Goal: Task Accomplishment & Management: Use online tool/utility

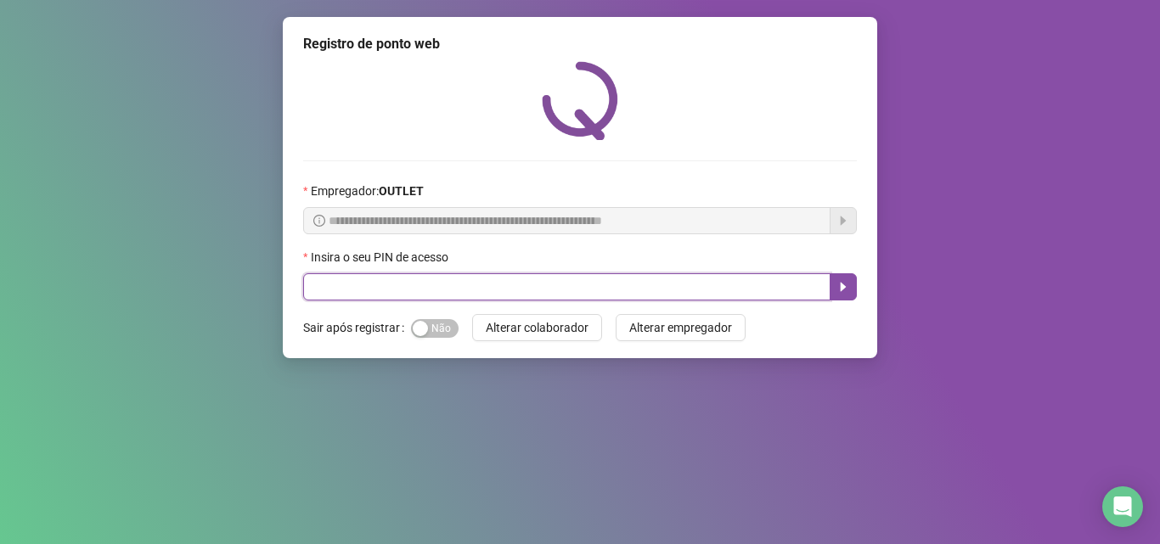
click at [404, 286] on input "text" at bounding box center [566, 286] width 527 height 27
type input "*****"
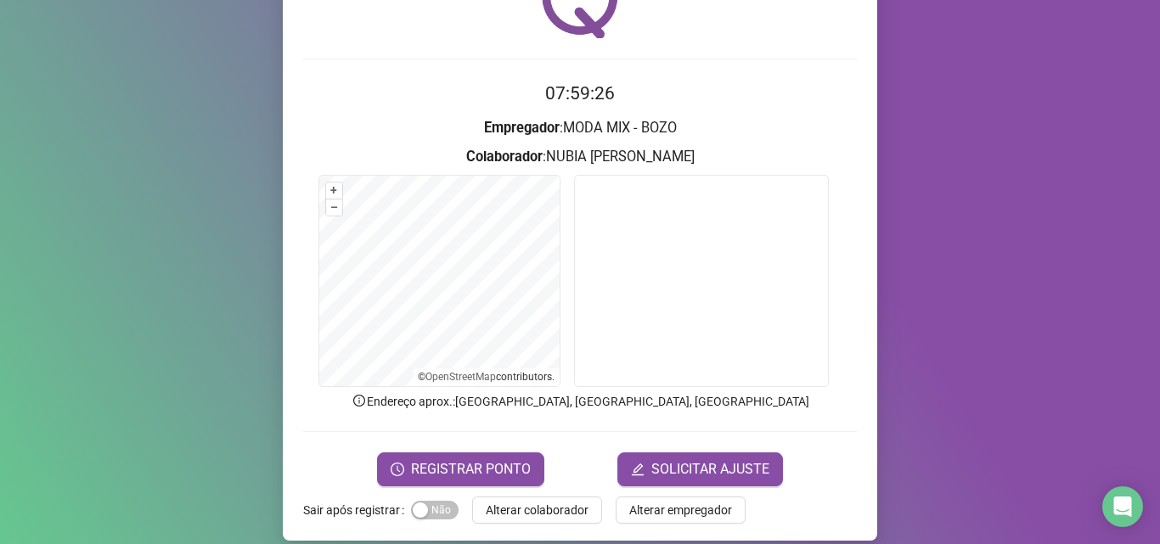
scroll to position [119, 0]
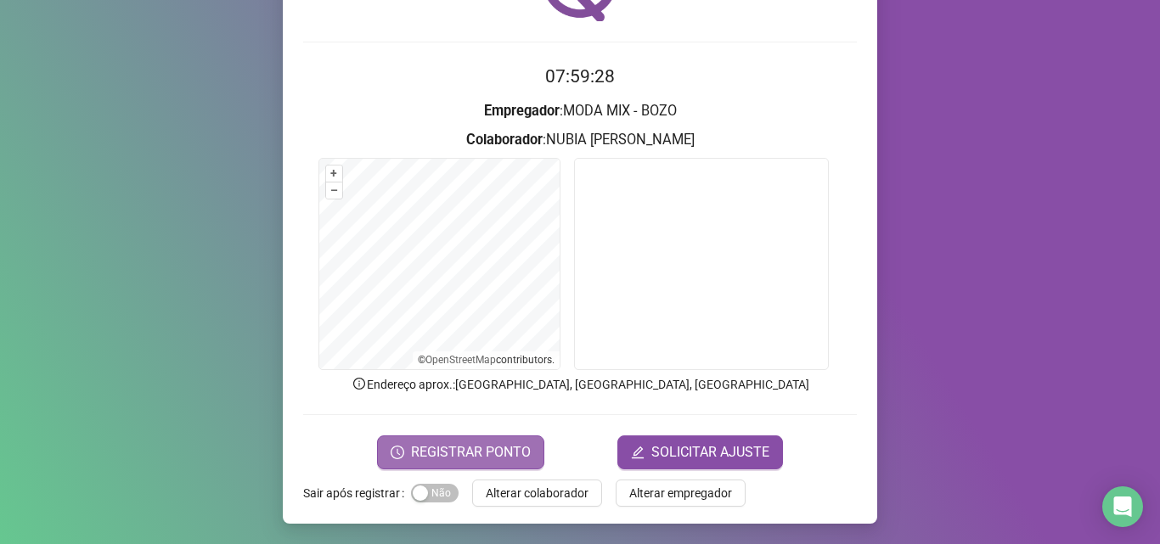
click at [443, 445] on span "REGISTRAR PONTO" at bounding box center [471, 452] width 120 height 20
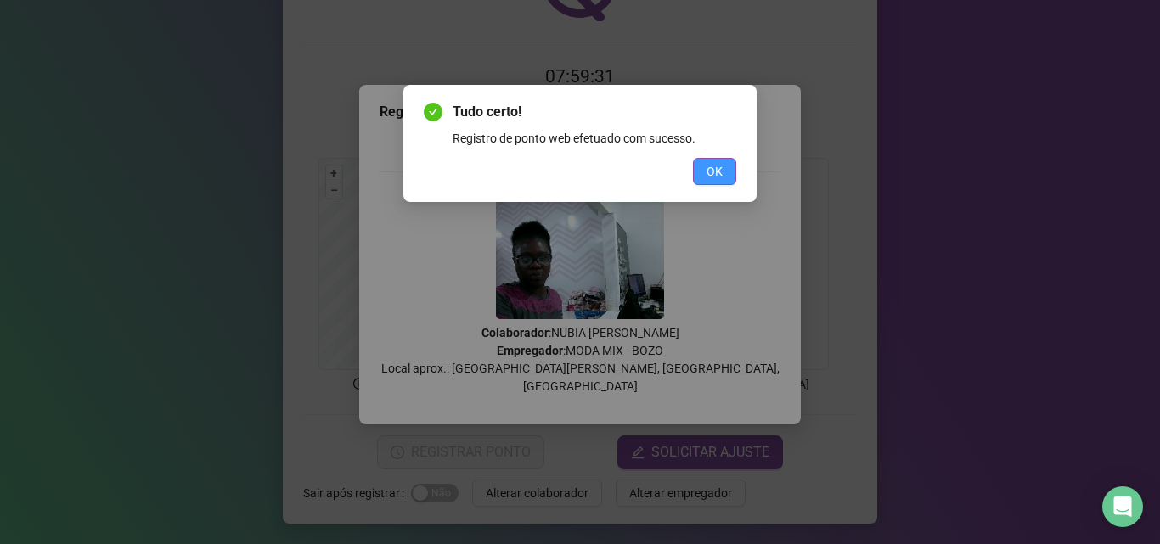
click at [708, 177] on span "OK" at bounding box center [714, 171] width 16 height 19
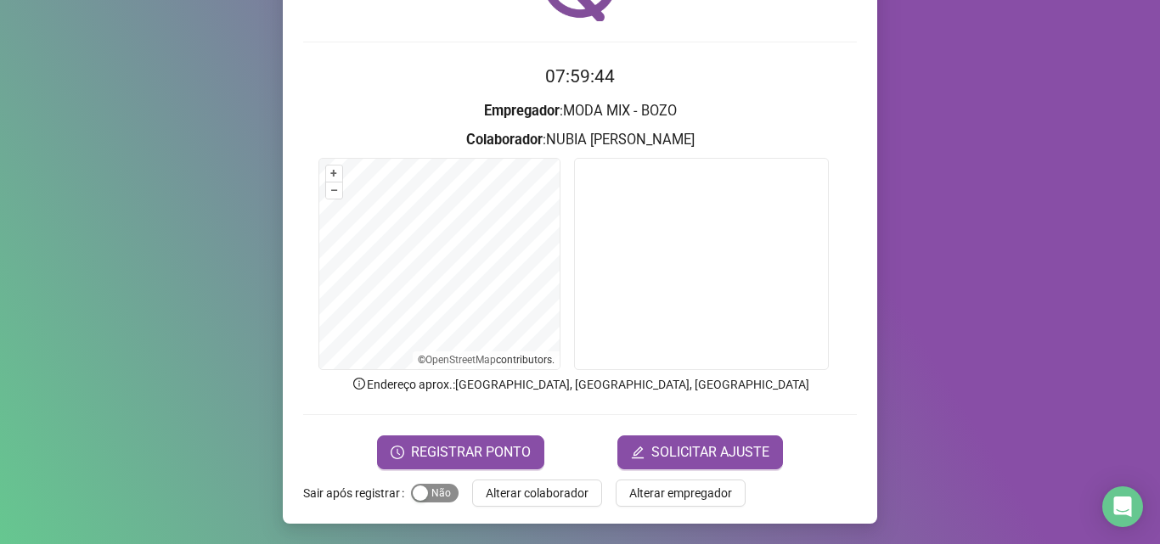
click at [413, 496] on div "button" at bounding box center [420, 493] width 15 height 15
click at [565, 487] on span "Alterar colaborador" at bounding box center [537, 493] width 103 height 19
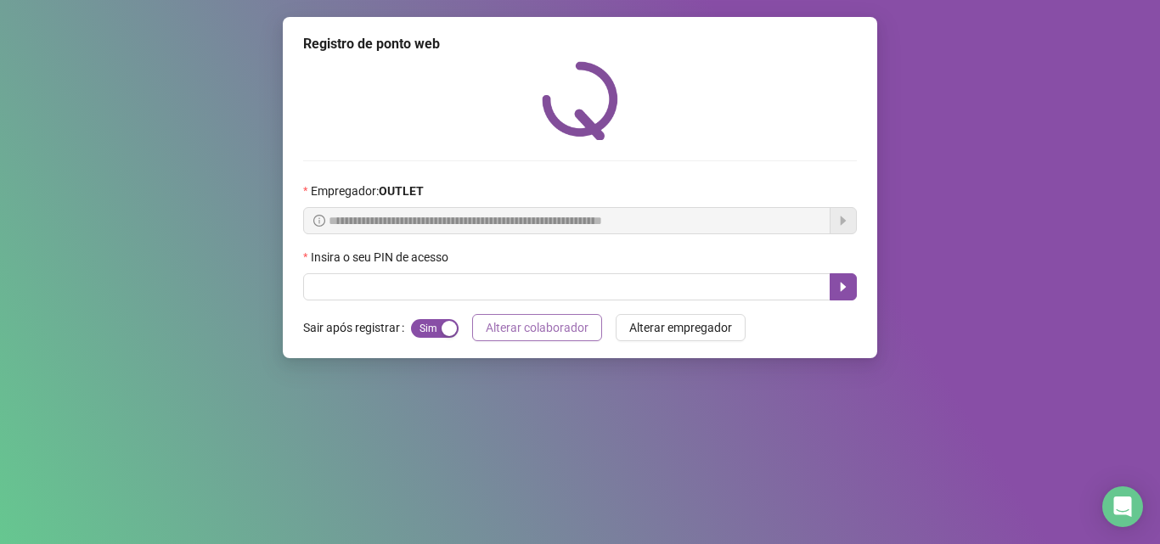
scroll to position [0, 0]
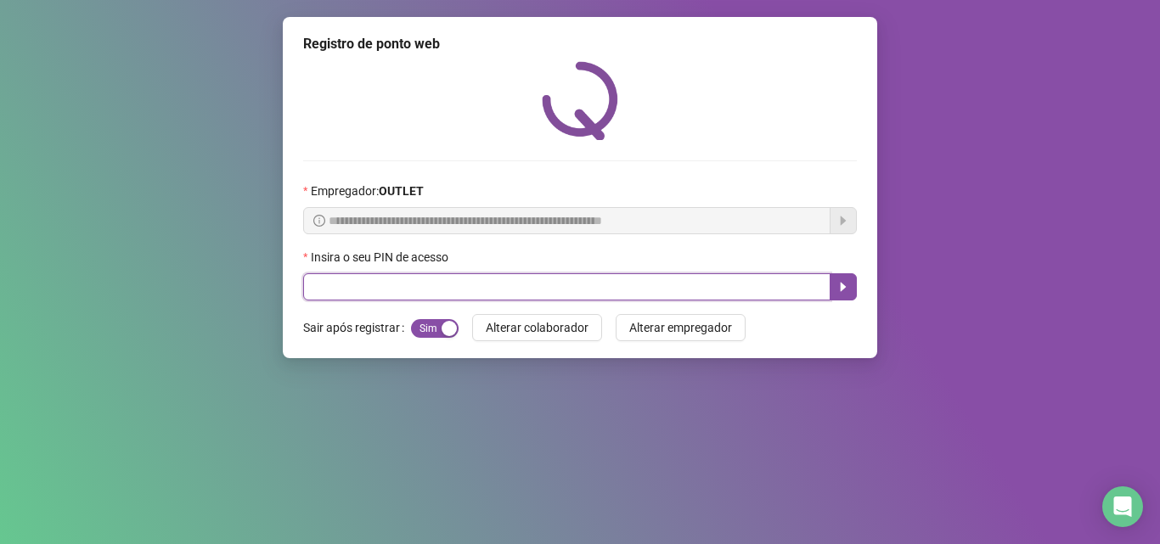
click at [475, 289] on input "text" at bounding box center [566, 286] width 527 height 27
type input "*****"
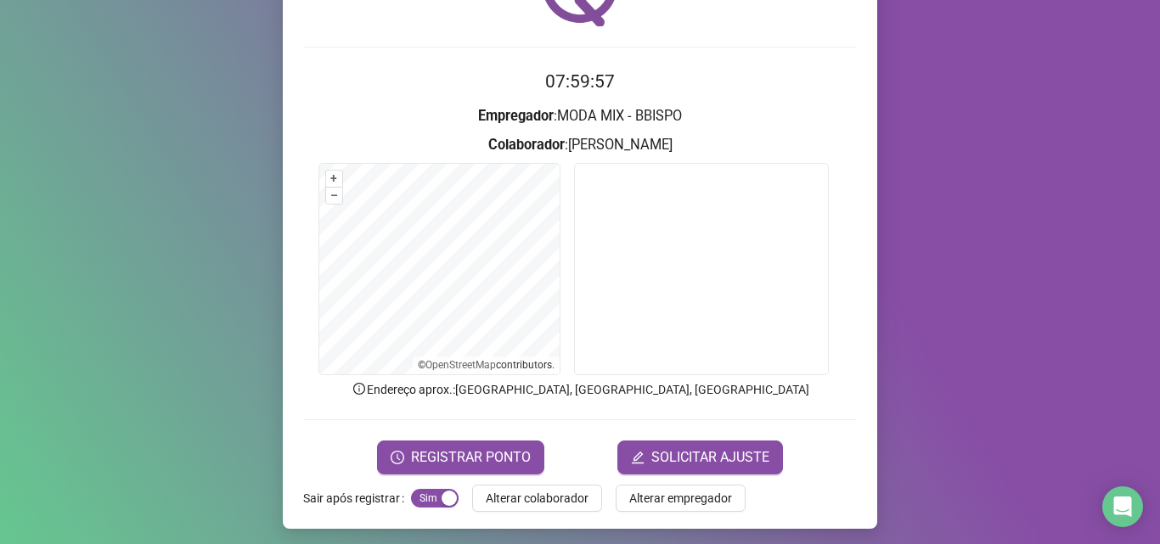
scroll to position [119, 0]
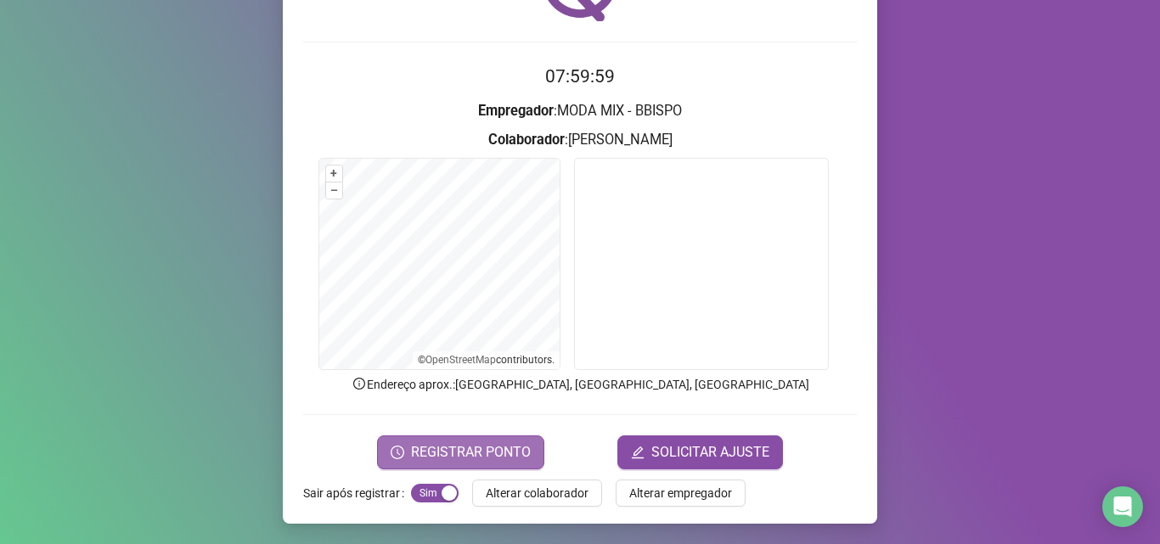
click at [481, 458] on span "REGISTRAR PONTO" at bounding box center [471, 452] width 120 height 20
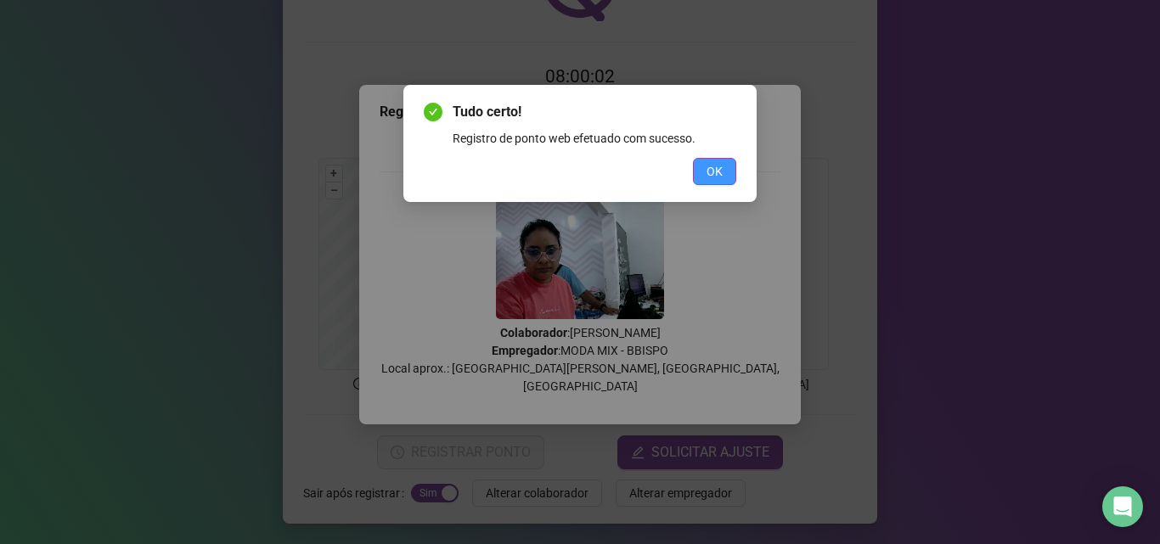
click at [708, 166] on span "OK" at bounding box center [714, 171] width 16 height 19
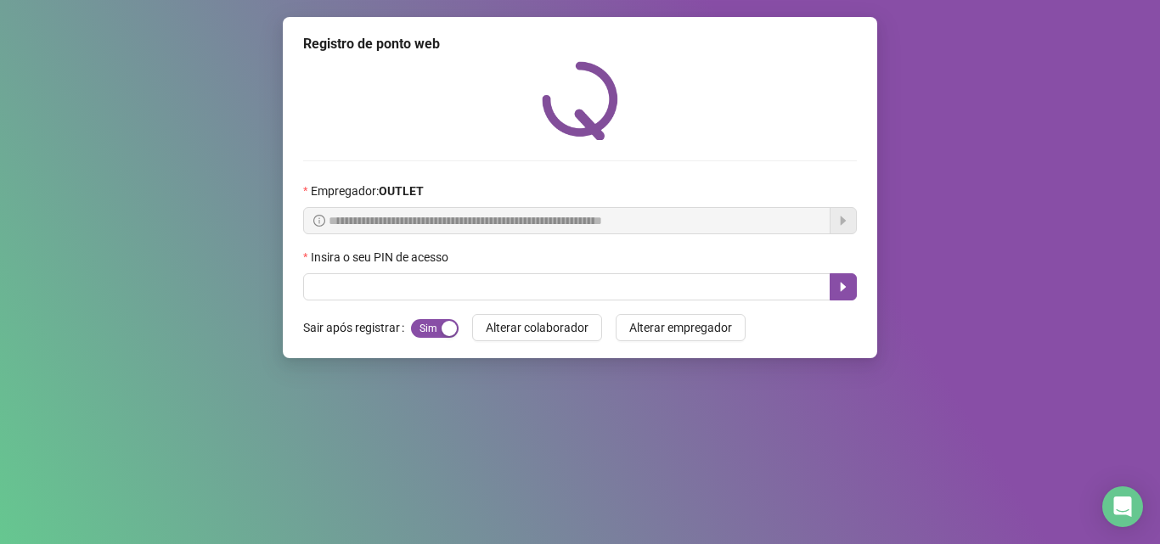
scroll to position [0, 0]
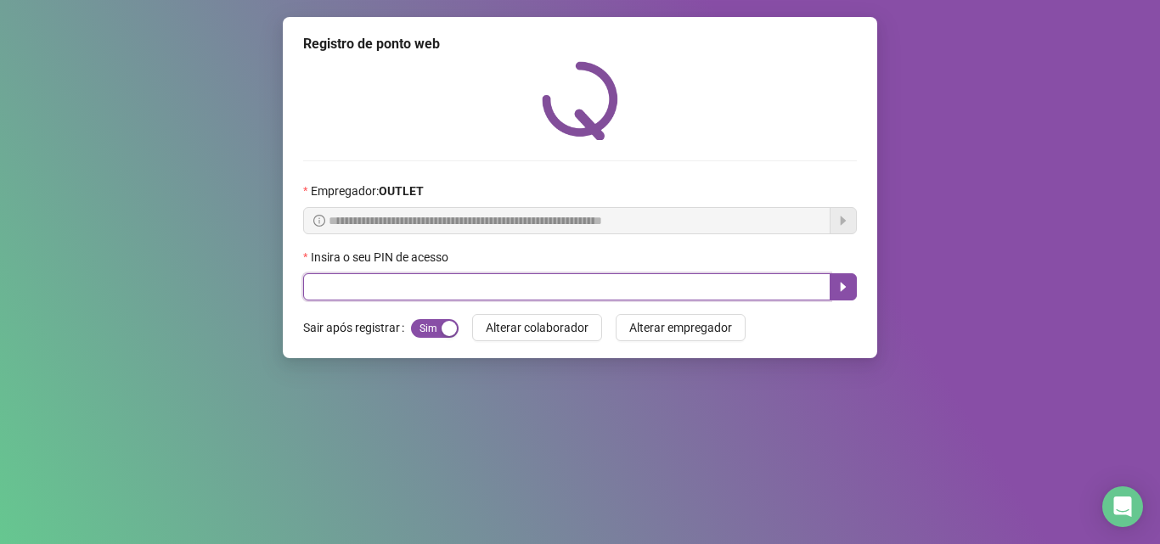
click at [545, 284] on input "text" at bounding box center [566, 286] width 527 height 27
type input "*****"
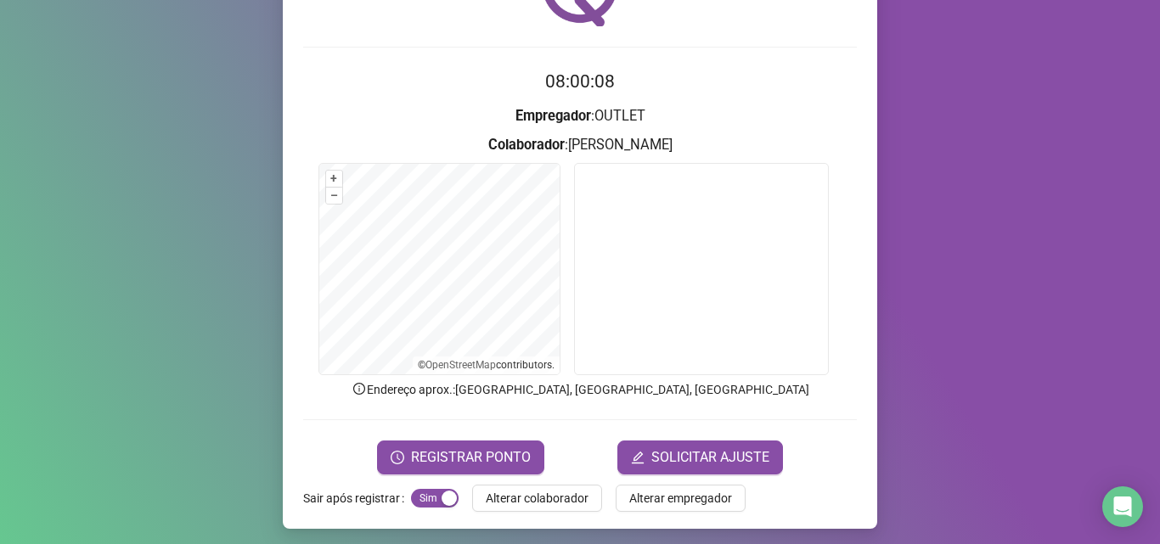
scroll to position [119, 0]
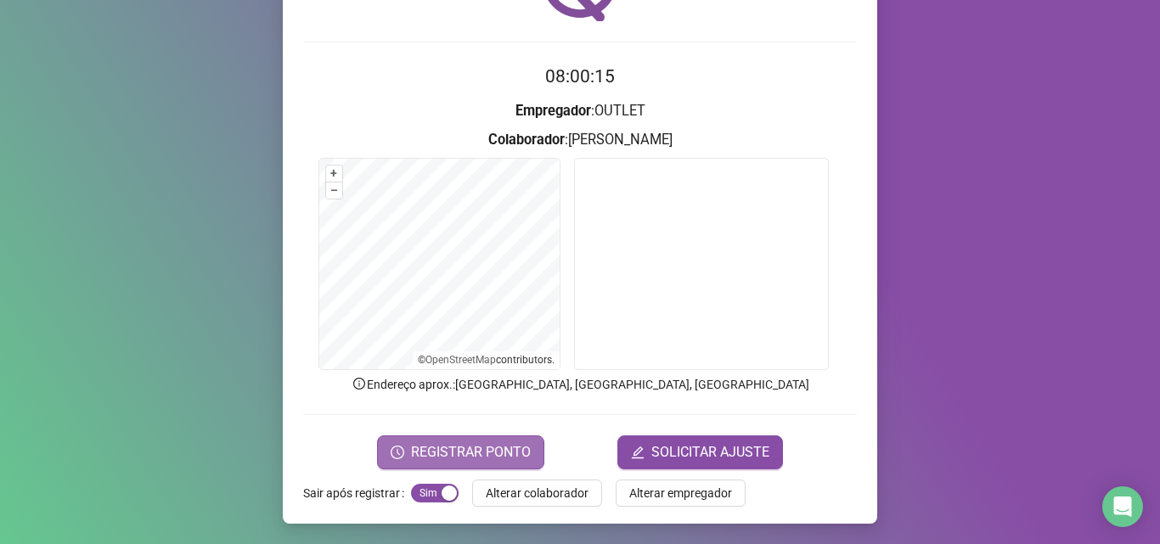
click at [491, 462] on span "REGISTRAR PONTO" at bounding box center [471, 452] width 120 height 20
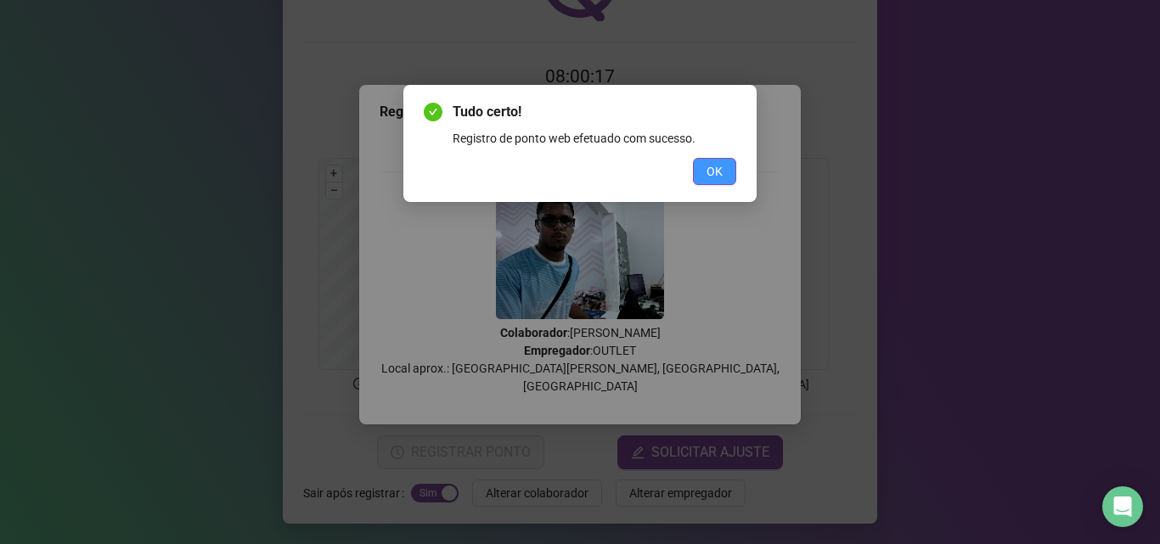
click at [711, 169] on span "OK" at bounding box center [714, 171] width 16 height 19
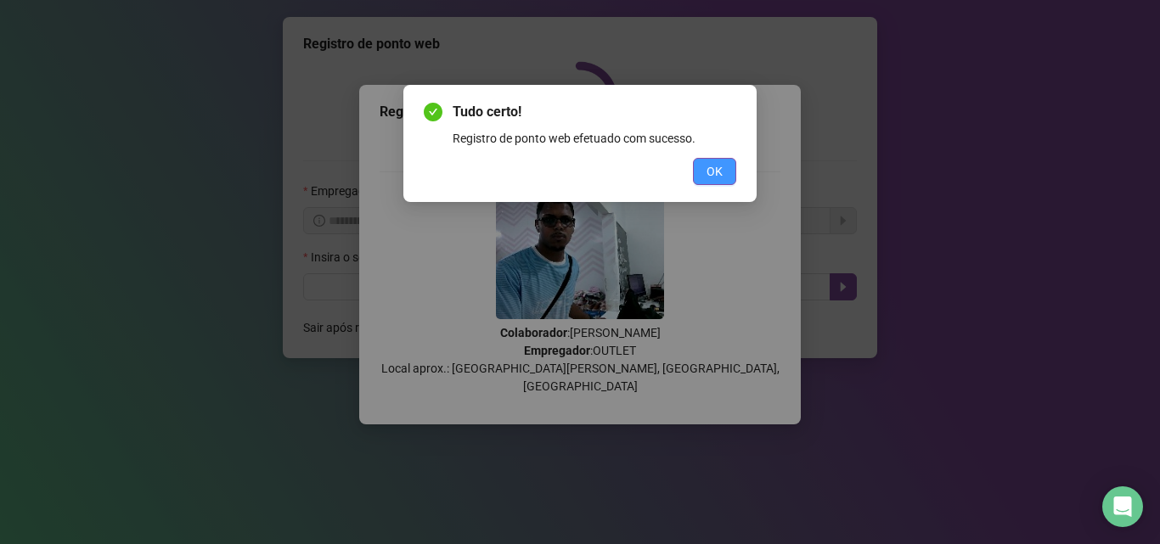
scroll to position [0, 0]
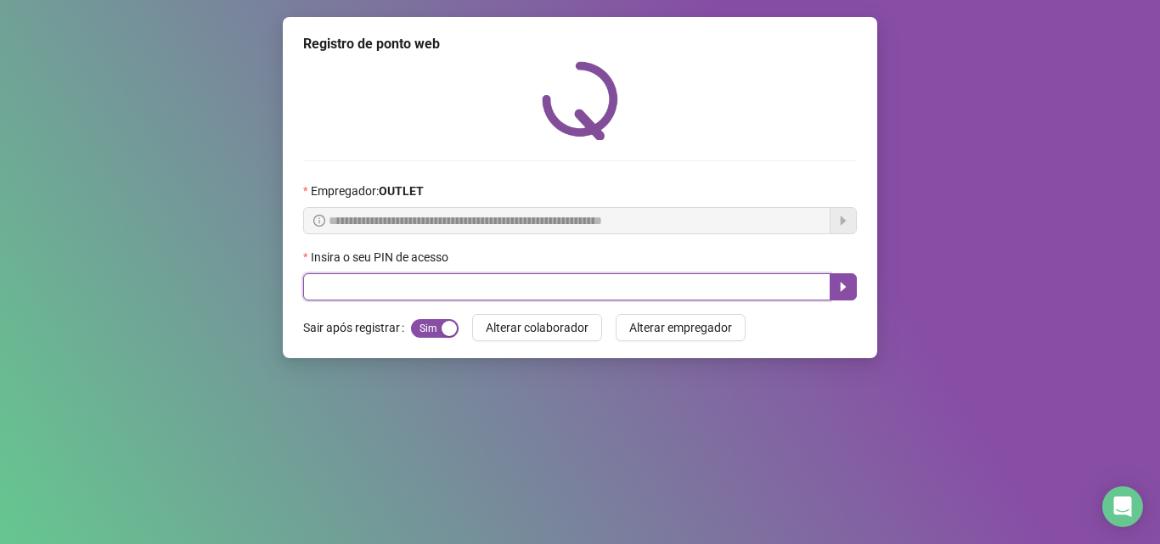
drag, startPoint x: 515, startPoint y: 284, endPoint x: 479, endPoint y: 283, distance: 36.5
click at [479, 283] on input "text" at bounding box center [566, 286] width 527 height 27
type input "*"
type input "*****"
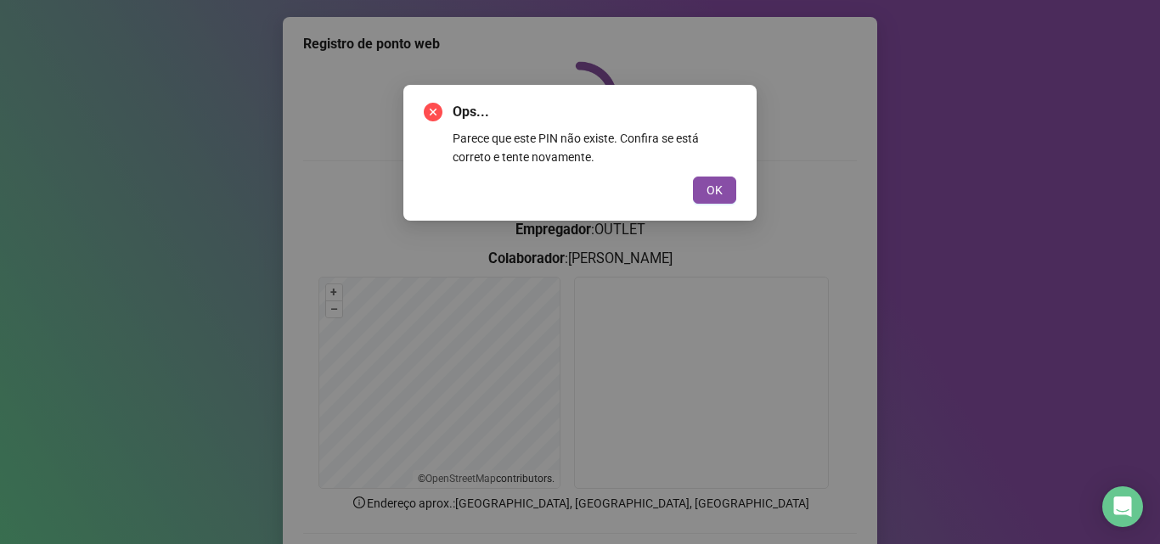
click at [432, 101] on div "Ops... Parece que este PIN não existe. Confira se está correto e tente novament…" at bounding box center [579, 153] width 353 height 136
click at [430, 104] on icon "close-circle" at bounding box center [433, 112] width 19 height 19
click at [709, 195] on span "OK" at bounding box center [714, 190] width 16 height 19
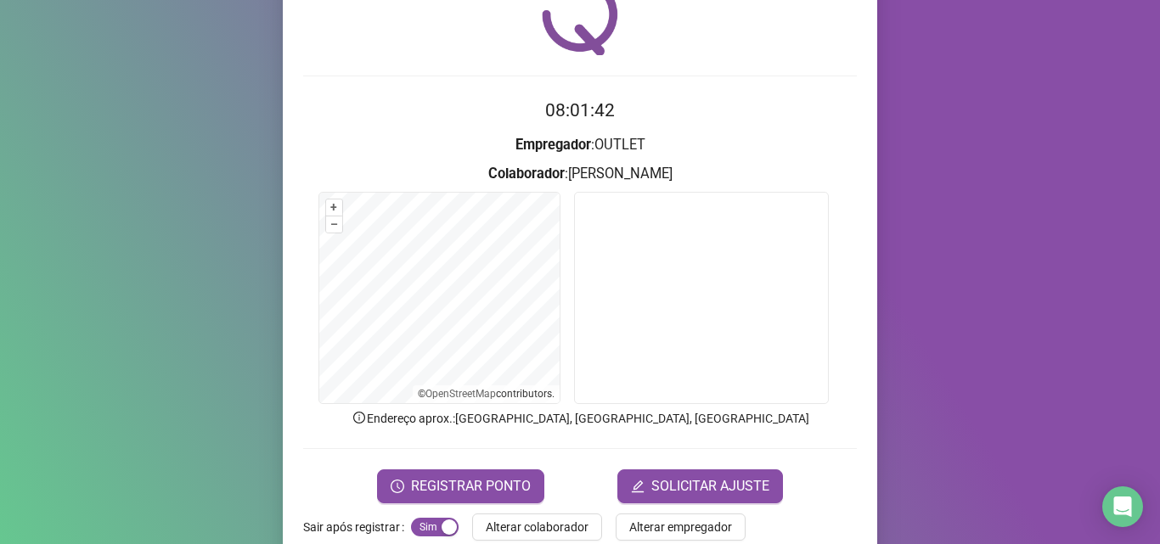
scroll to position [119, 0]
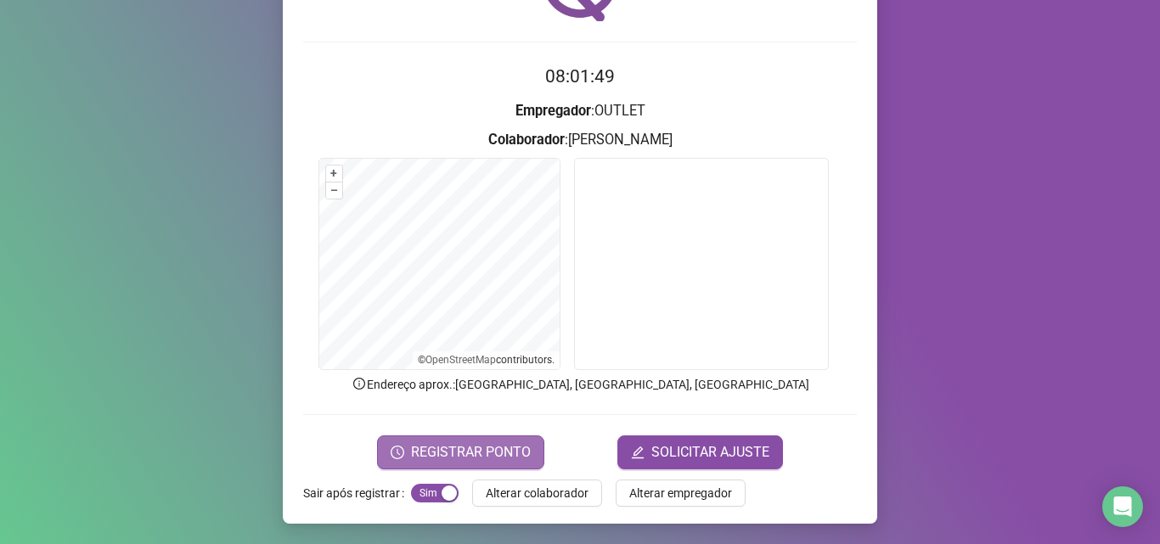
click at [385, 448] on button "REGISTRAR PONTO" at bounding box center [460, 452] width 167 height 34
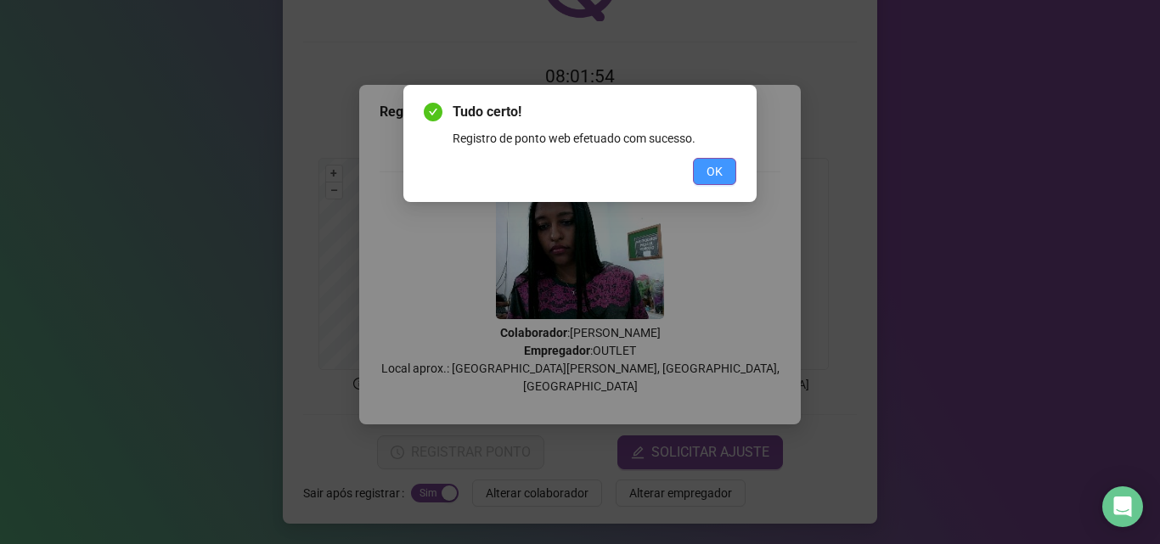
click at [722, 171] on span "OK" at bounding box center [714, 171] width 16 height 19
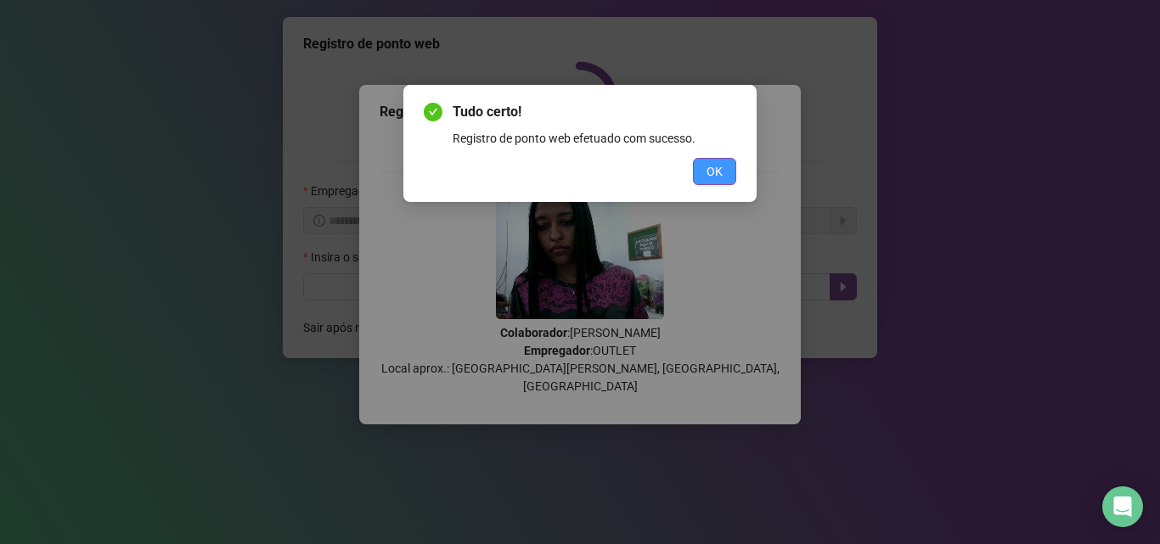
scroll to position [0, 0]
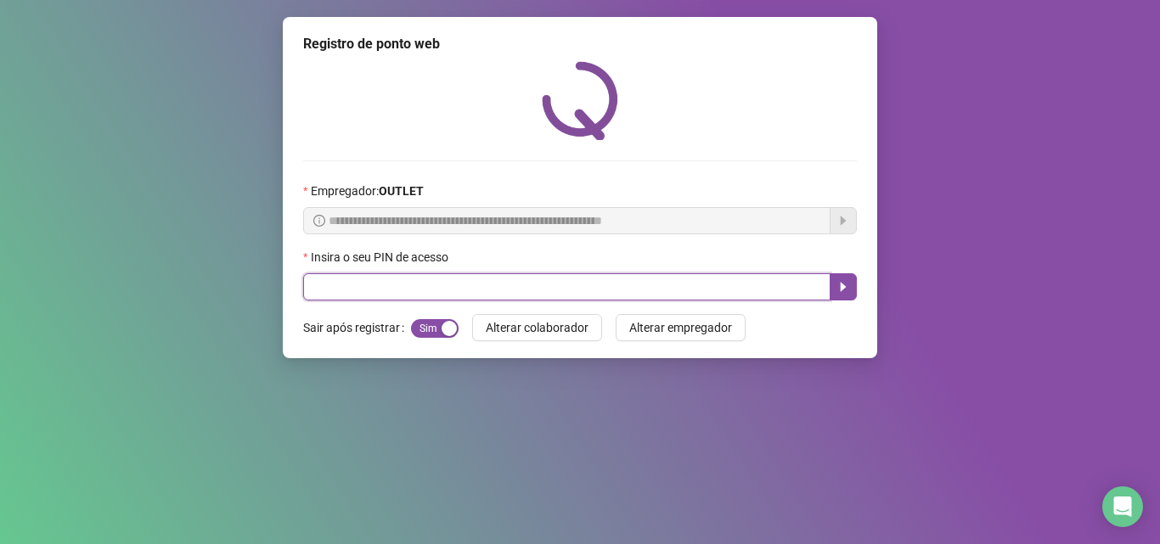
click at [576, 279] on input "text" at bounding box center [566, 286] width 527 height 27
type input "*****"
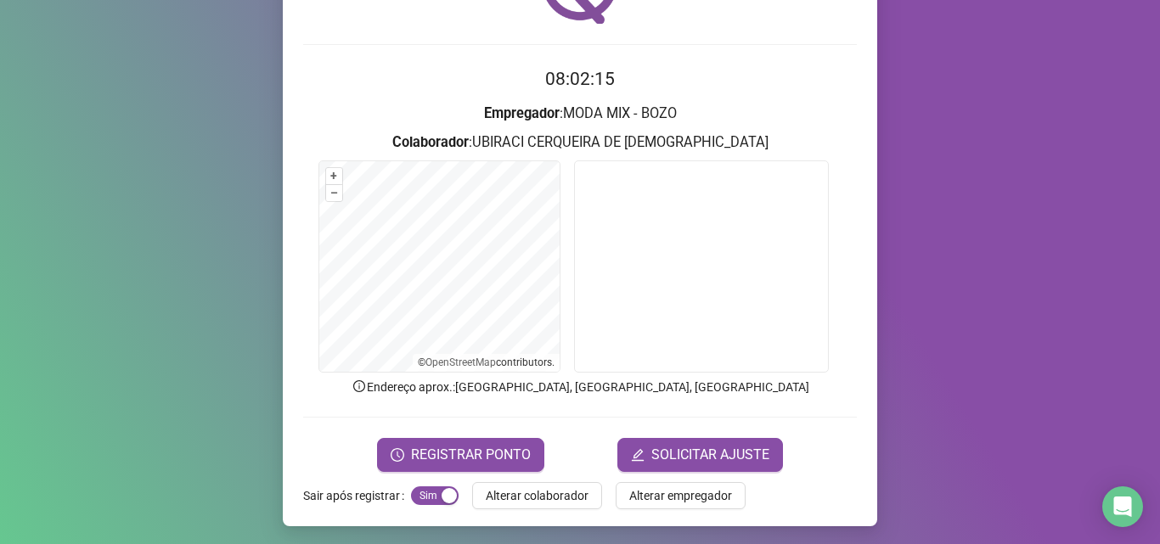
scroll to position [119, 0]
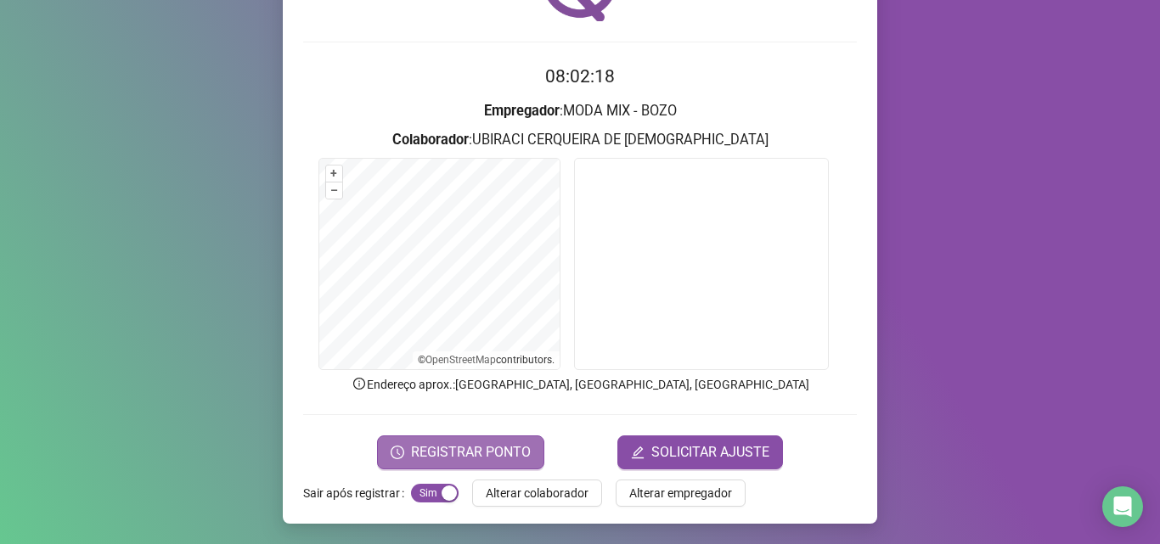
click at [501, 444] on span "REGISTRAR PONTO" at bounding box center [471, 452] width 120 height 20
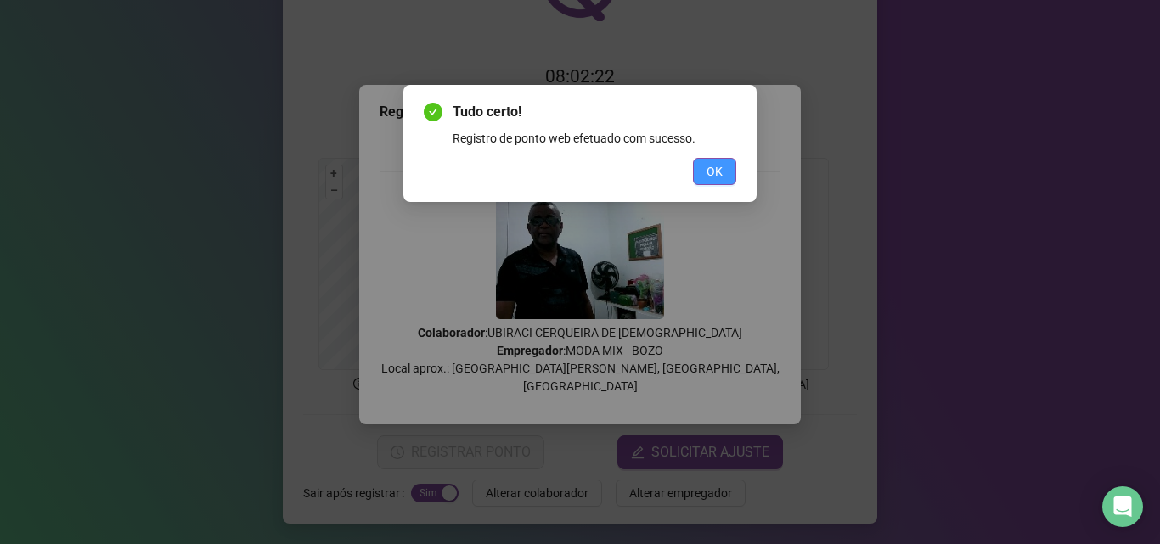
click at [727, 175] on button "OK" at bounding box center [714, 171] width 43 height 27
